Goal: Information Seeking & Learning: Learn about a topic

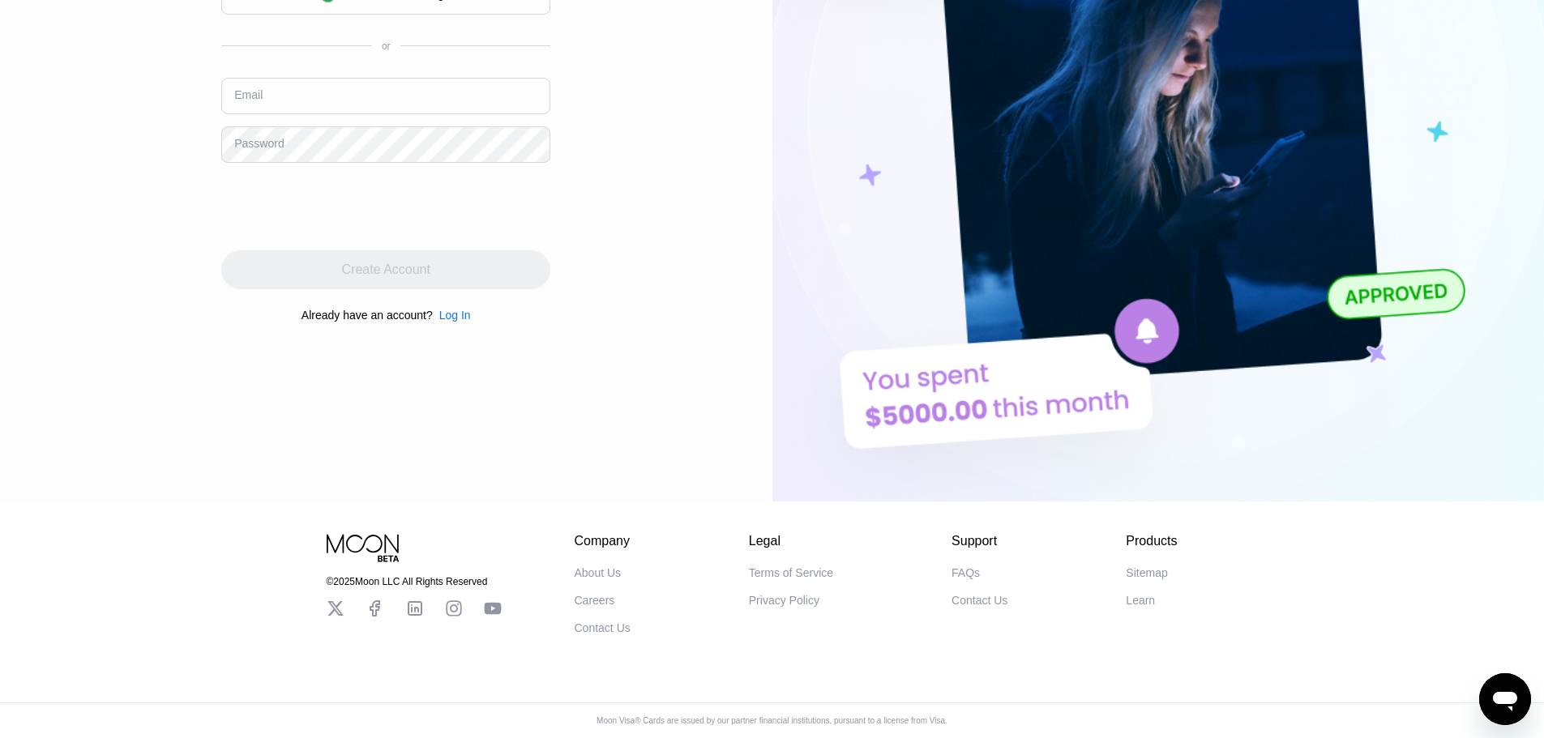
scroll to position [323, 0]
click at [805, 567] on div "Terms of Service" at bounding box center [791, 573] width 84 height 13
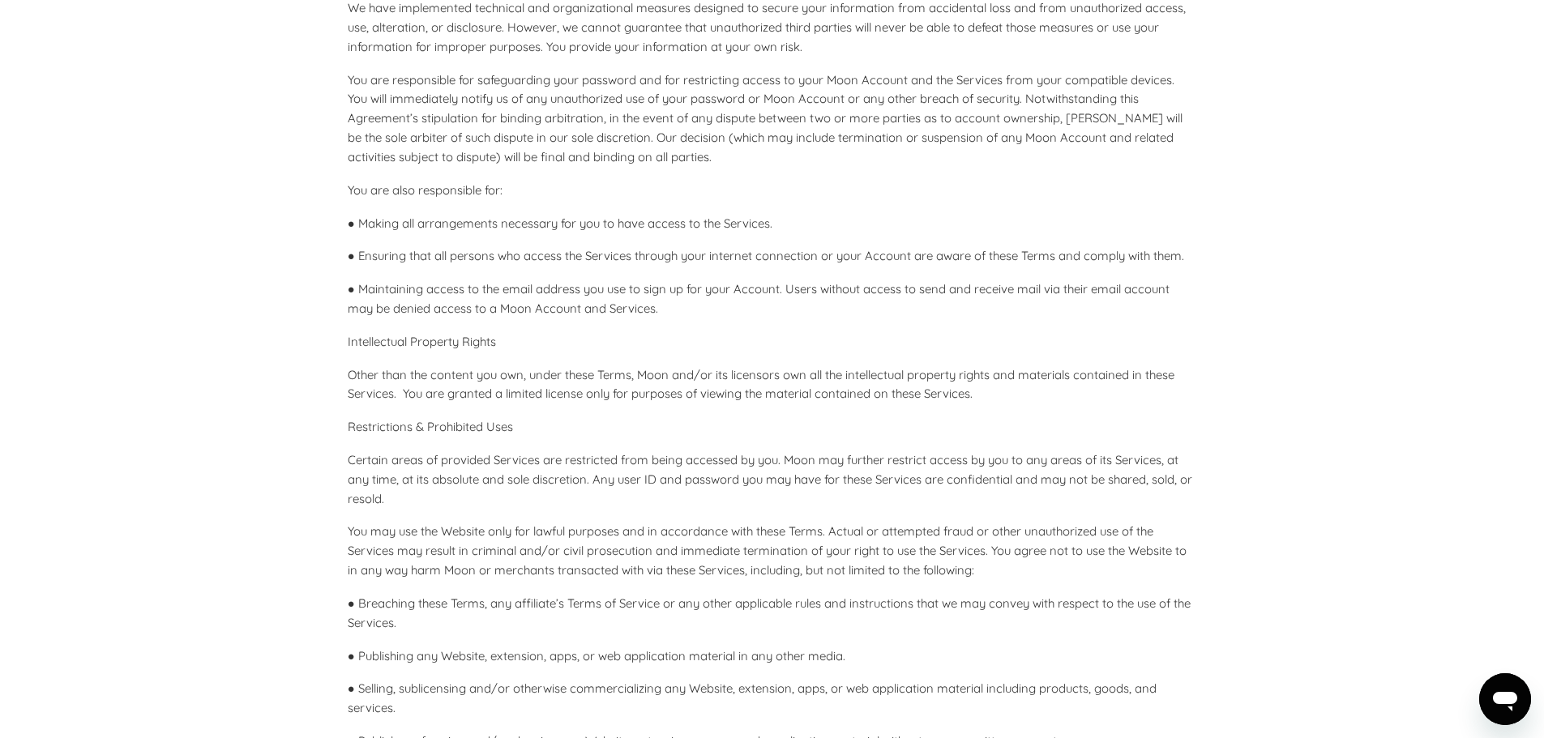
scroll to position [892, 0]
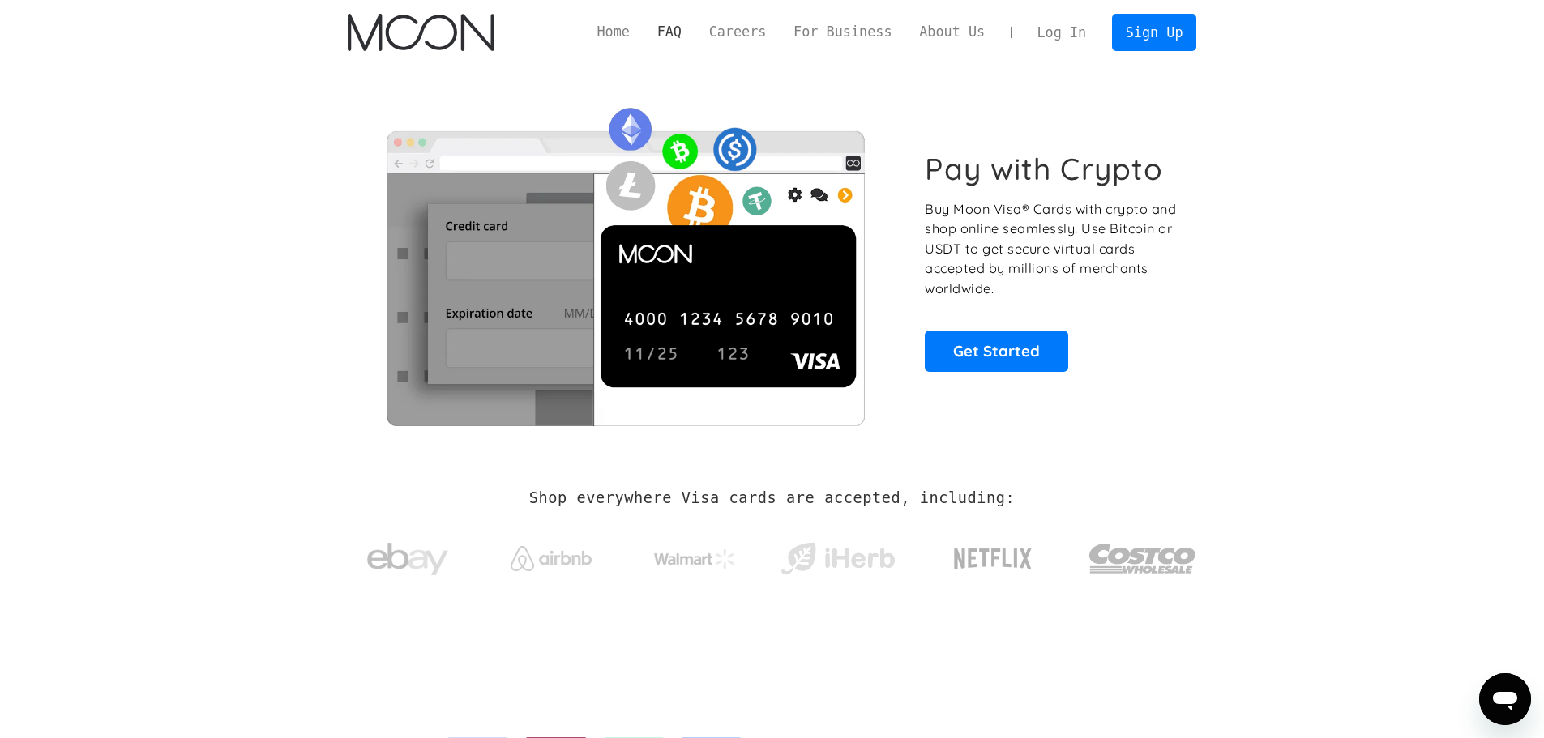
click at [695, 34] on link "FAQ" at bounding box center [670, 32] width 52 height 20
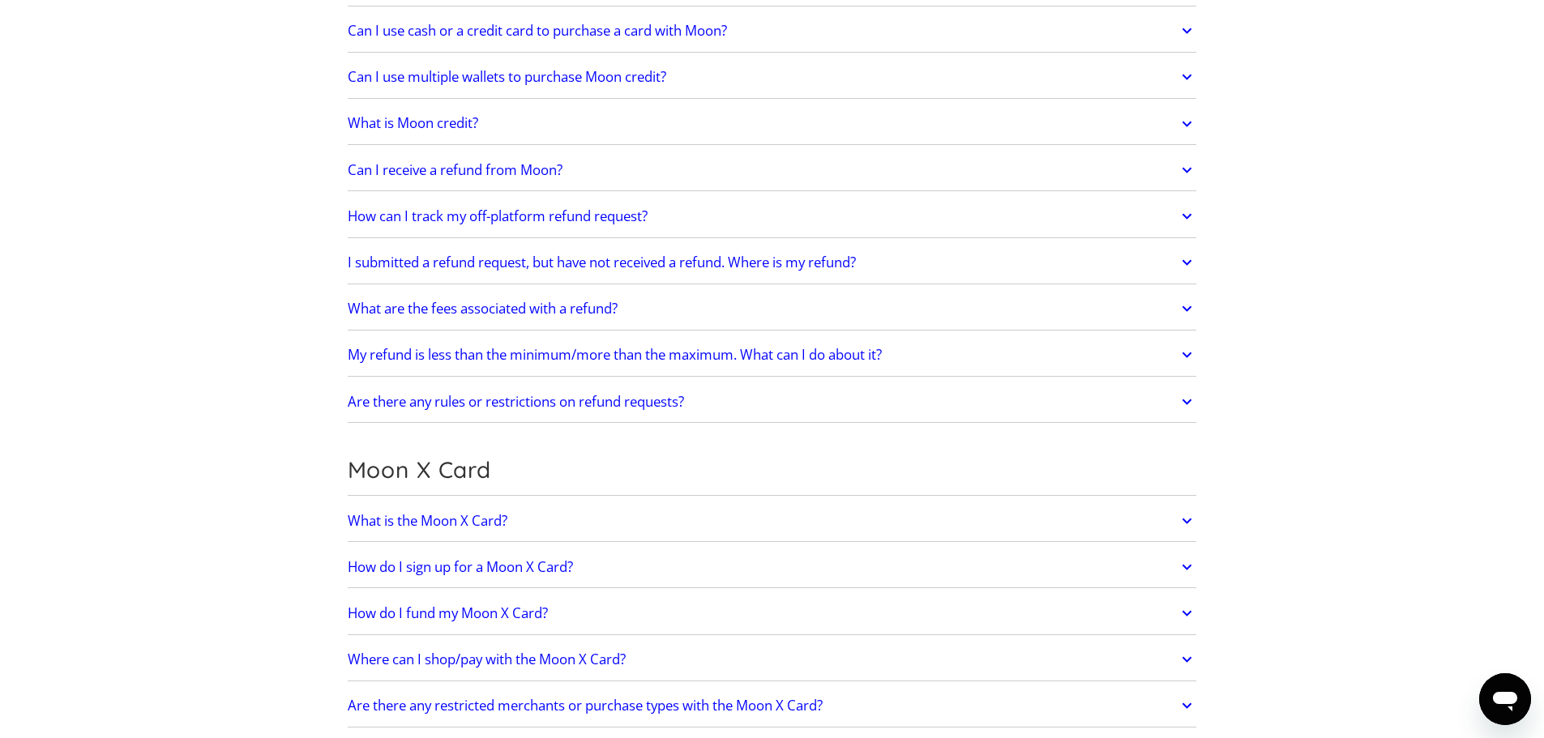
scroll to position [810, 0]
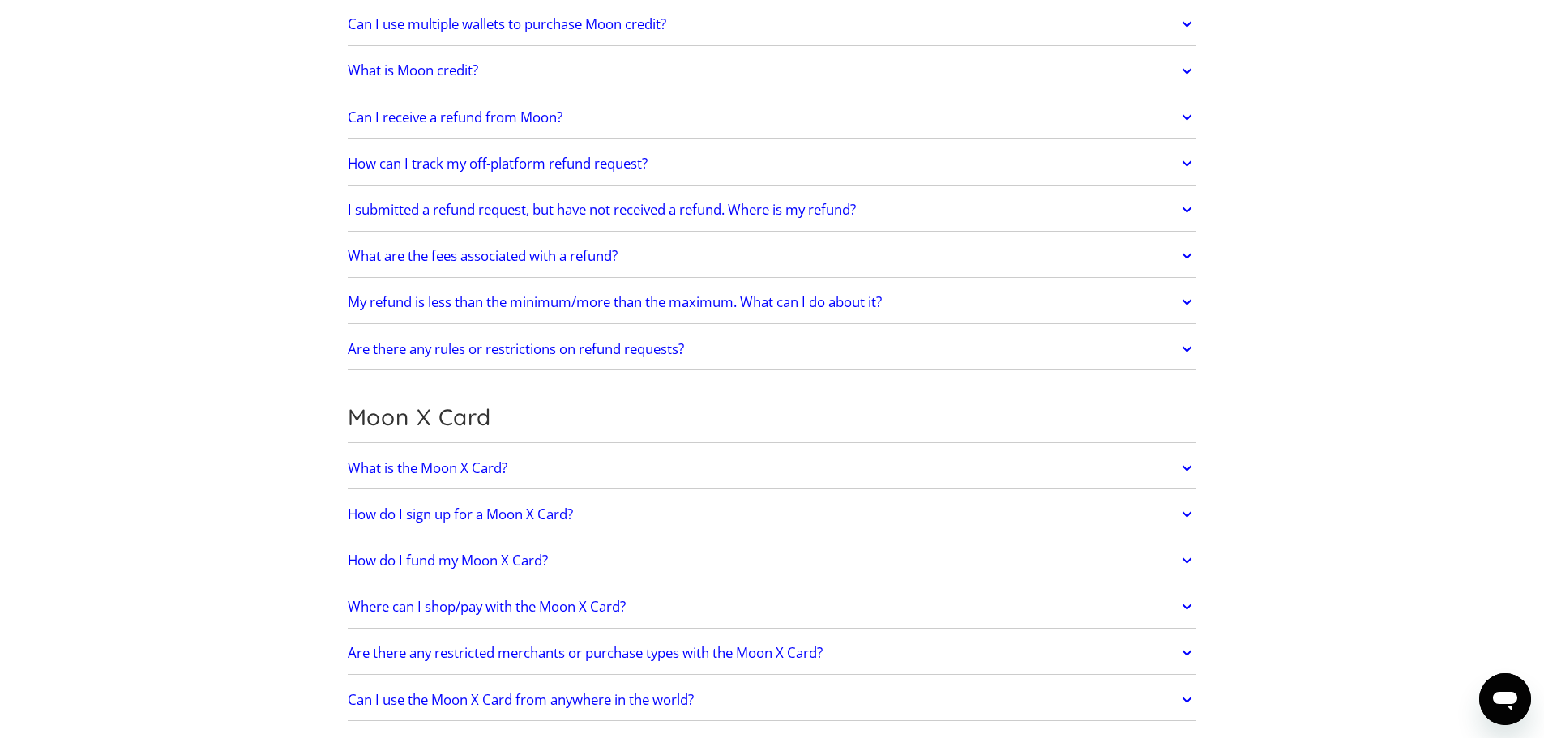
click at [676, 254] on link "What are the fees associated with a refund?" at bounding box center [772, 256] width 849 height 34
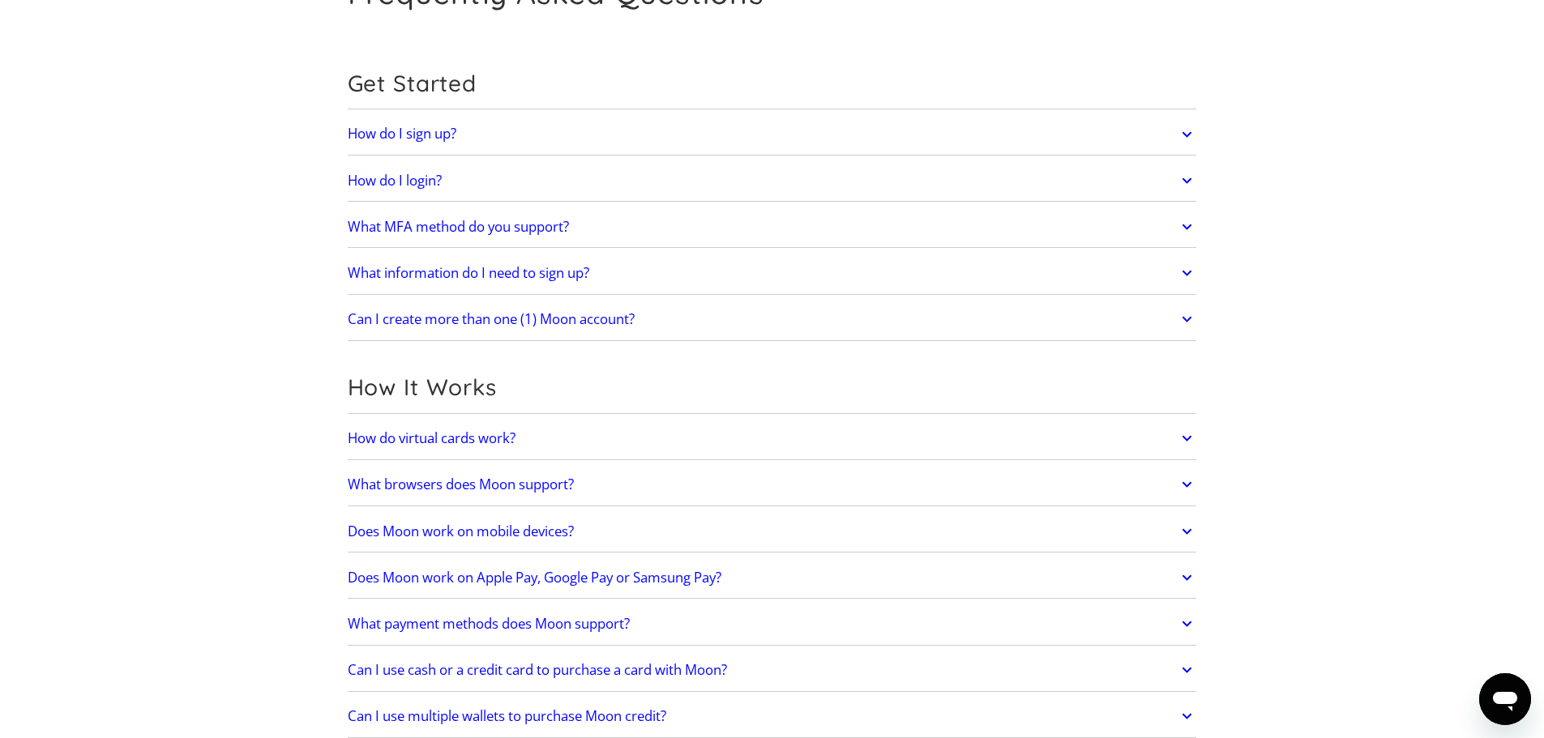
scroll to position [0, 0]
